Goal: Information Seeking & Learning: Learn about a topic

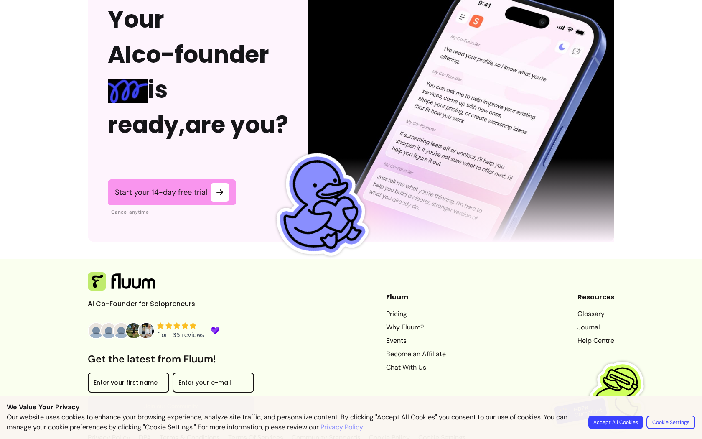
scroll to position [2108, 0]
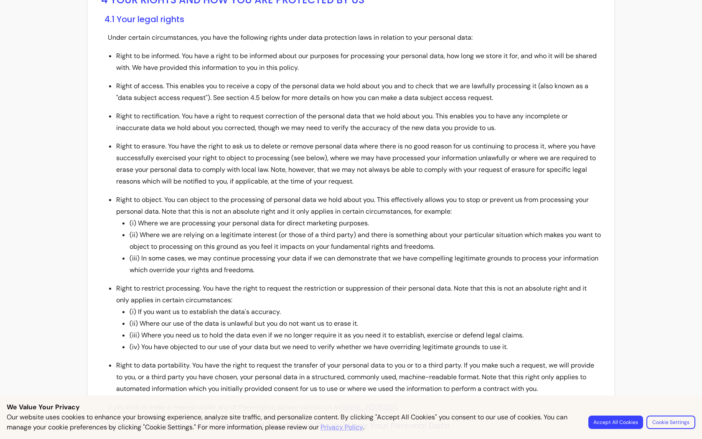
scroll to position [2106, 0]
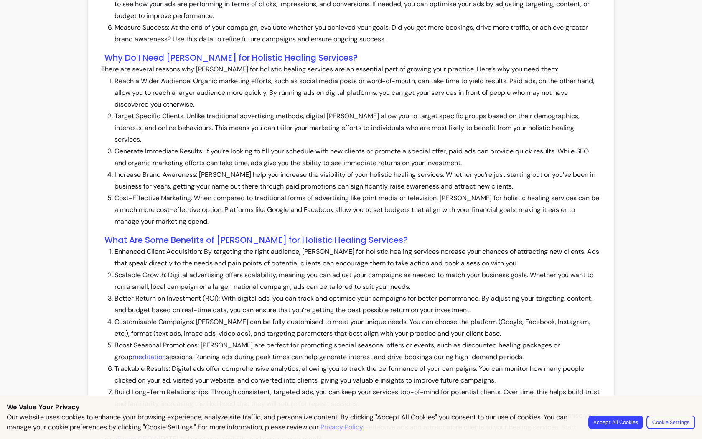
scroll to position [755, 0]
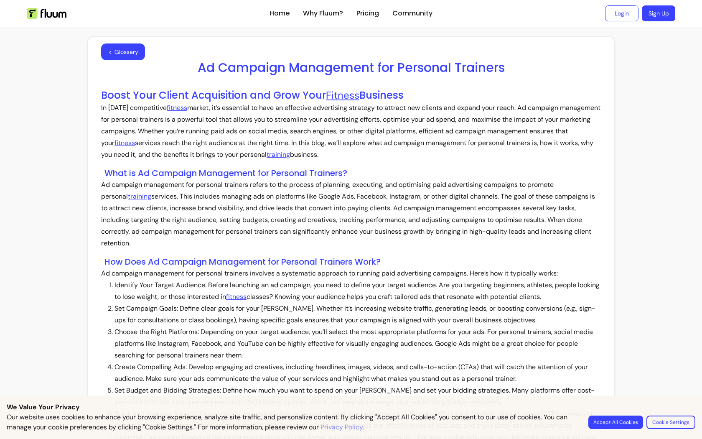
scroll to position [802, 0]
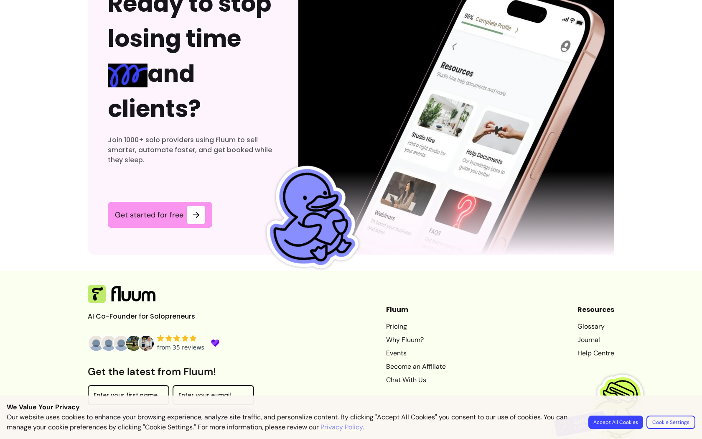
scroll to position [2555, 0]
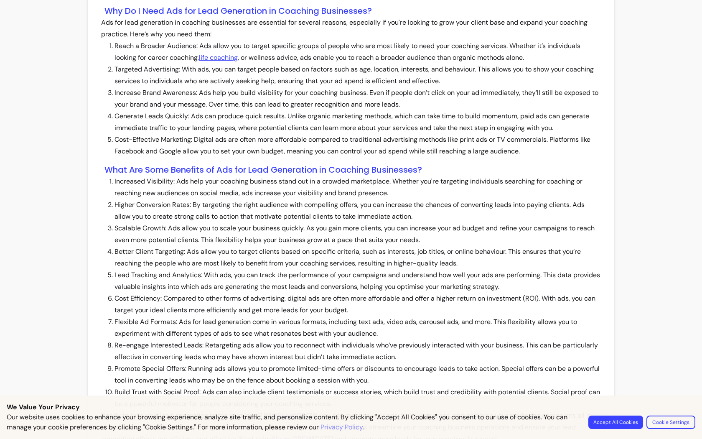
scroll to position [755, 0]
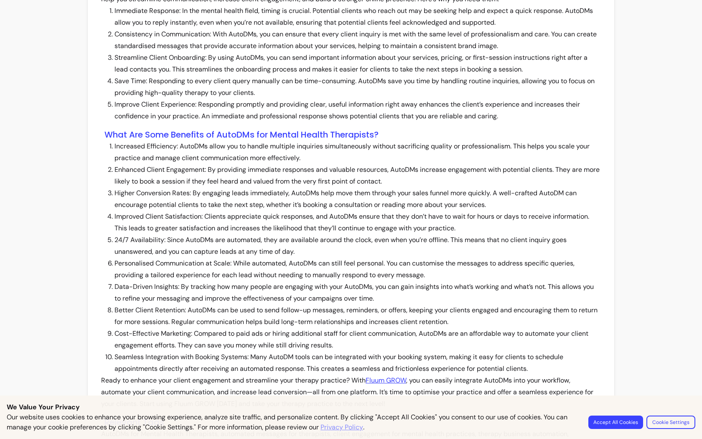
scroll to position [720, 0]
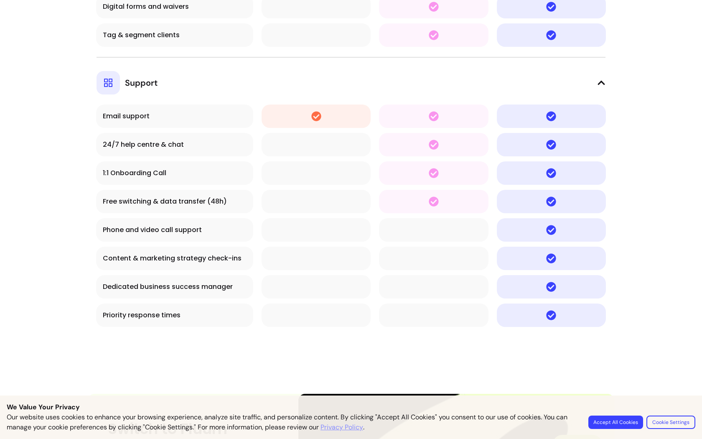
scroll to position [3370, 0]
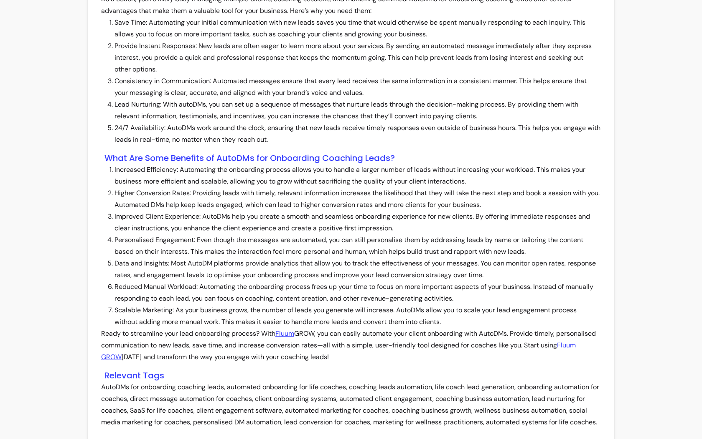
scroll to position [685, 0]
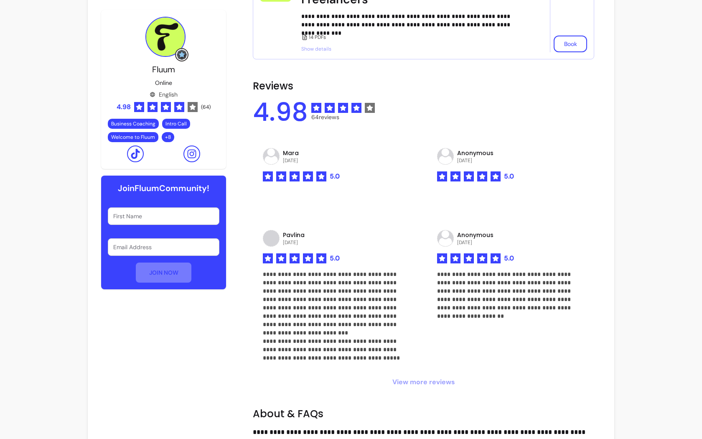
scroll to position [743, 0]
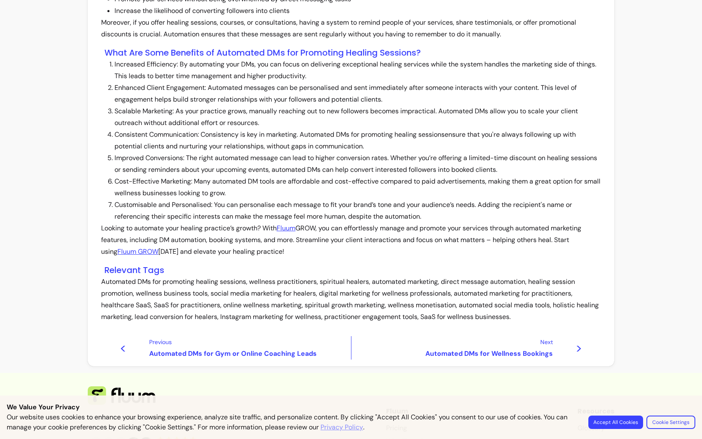
scroll to position [557, 0]
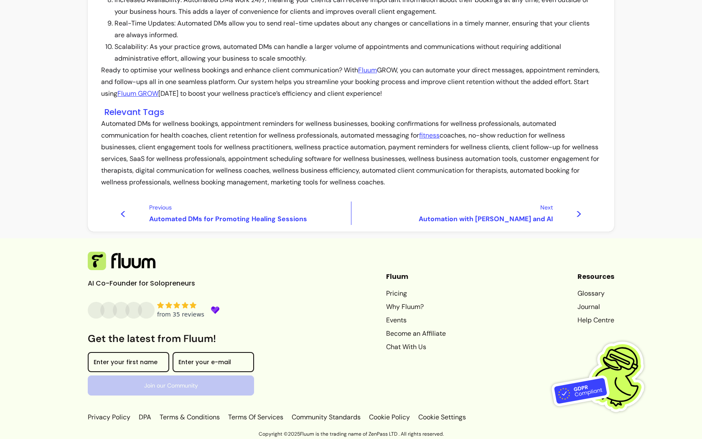
scroll to position [766, 0]
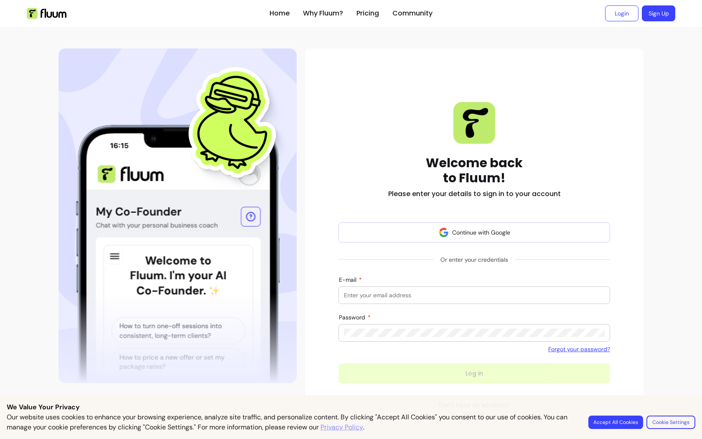
scroll to position [31, 0]
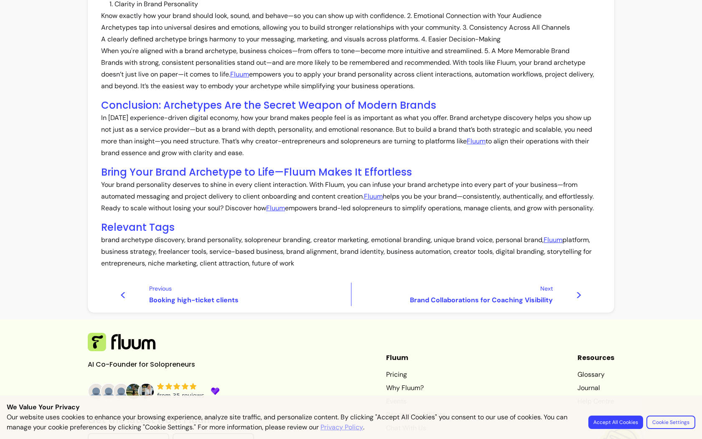
scroll to position [502, 0]
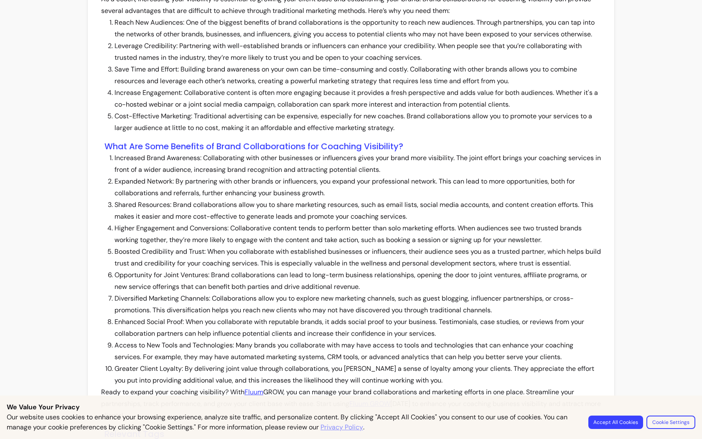
scroll to position [731, 0]
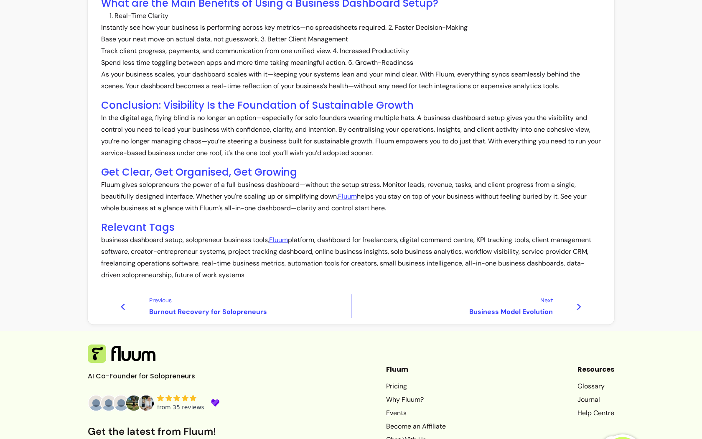
scroll to position [516, 0]
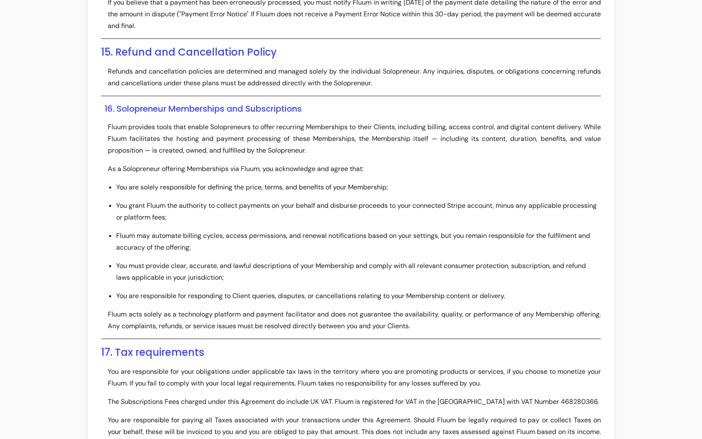
scroll to position [3370, 0]
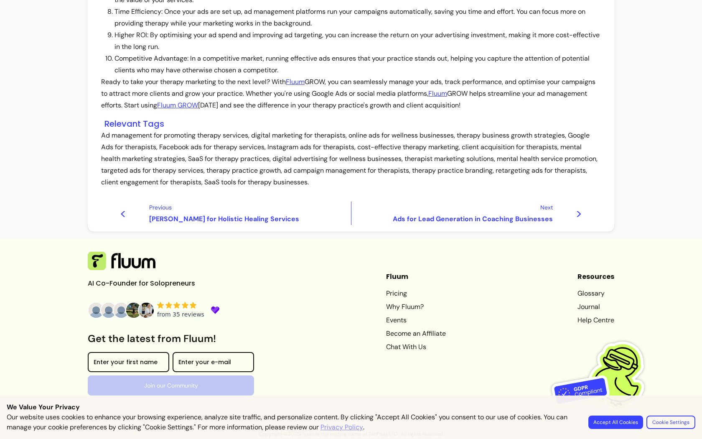
scroll to position [837, 0]
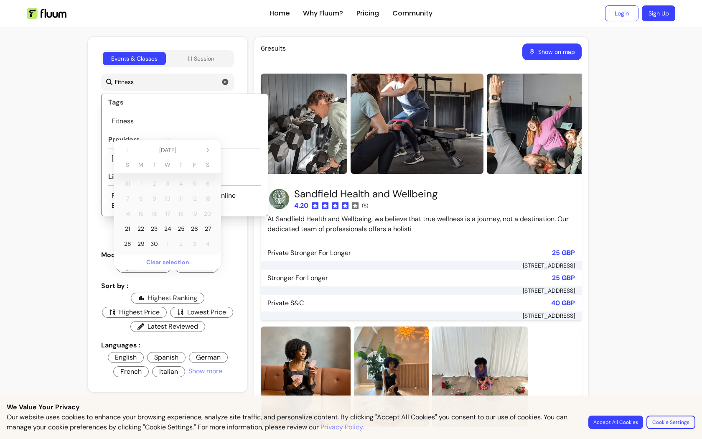
scroll to position [353, 0]
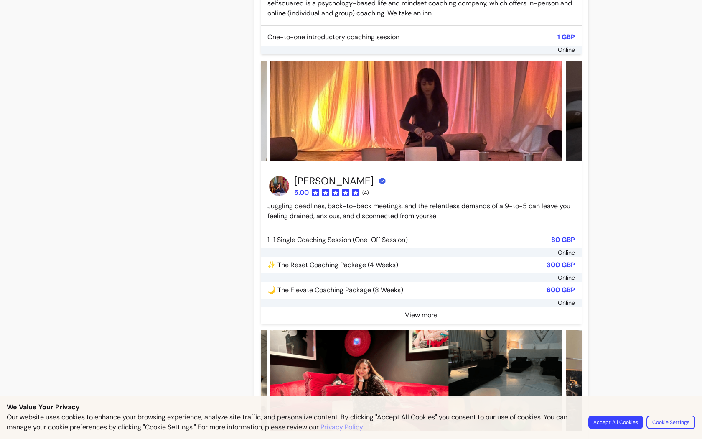
scroll to position [3370, 0]
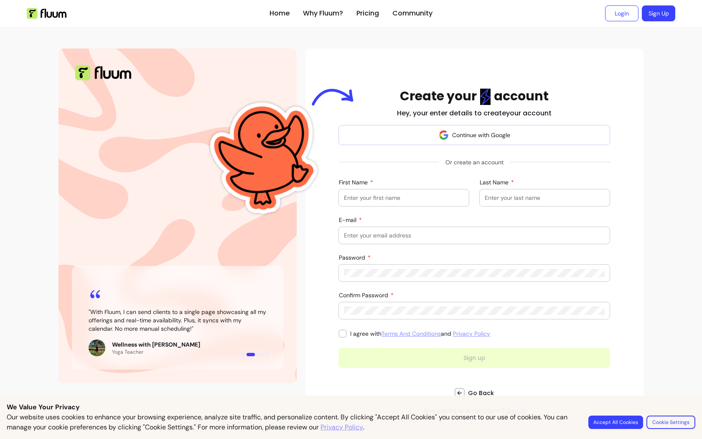
scroll to position [25, 0]
